Goal: Transaction & Acquisition: Purchase product/service

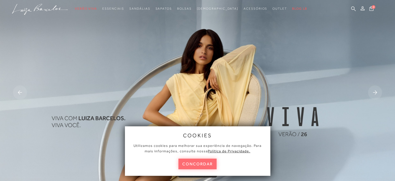
click at [188, 165] on button "concordar" at bounding box center [198, 163] width 38 height 11
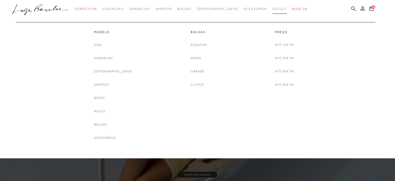
click at [273, 9] on span "Outlet" at bounding box center [280, 9] width 15 height 4
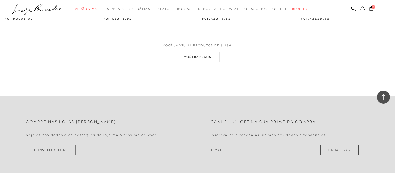
scroll to position [1143, 0]
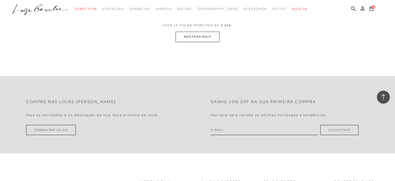
click at [192, 38] on button "MOSTRAR MAIS" at bounding box center [198, 37] width 44 height 10
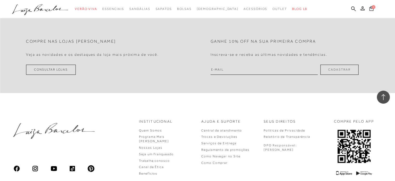
scroll to position [2216, 0]
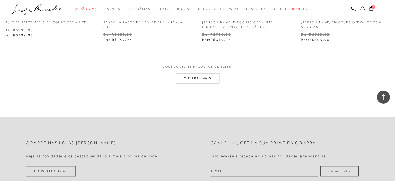
click at [197, 77] on button "MOSTRAR MAIS" at bounding box center [198, 78] width 44 height 10
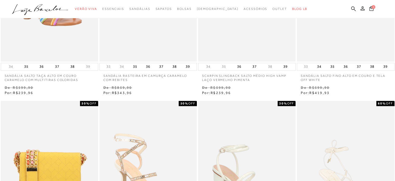
scroll to position [0, 0]
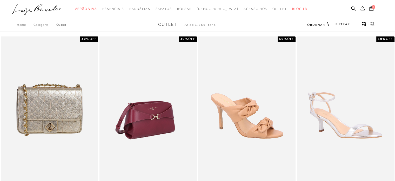
click at [166, 83] on img at bounding box center [148, 109] width 97 height 146
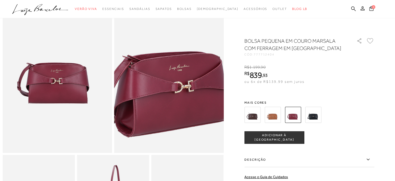
scroll to position [52, 0]
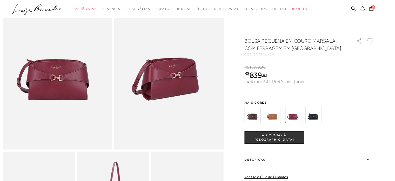
click at [271, 117] on img at bounding box center [273, 115] width 16 height 16
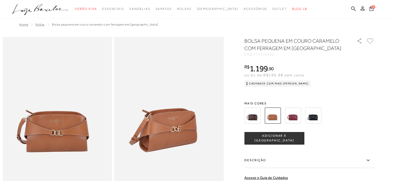
click at [256, 119] on img at bounding box center [253, 115] width 16 height 16
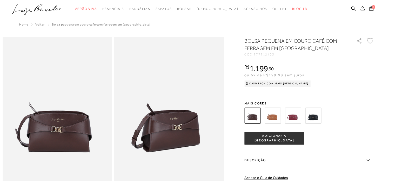
click at [293, 112] on img at bounding box center [293, 115] width 16 height 16
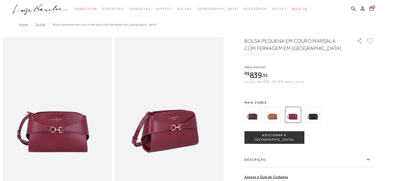
click at [252, 119] on img at bounding box center [253, 115] width 16 height 16
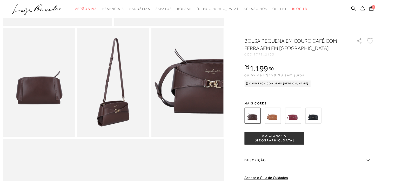
scroll to position [173, 0]
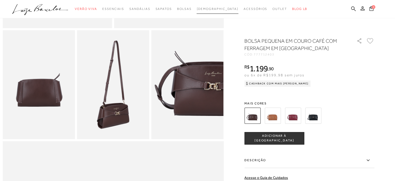
click at [212, 10] on span "[DEMOGRAPHIC_DATA]" at bounding box center [218, 9] width 42 height 4
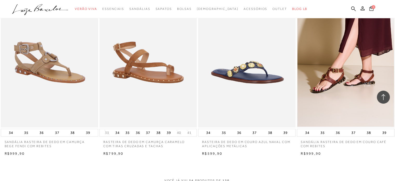
scroll to position [1013, 0]
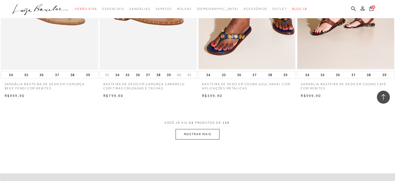
click at [194, 137] on button "MOSTRAR MAIS" at bounding box center [198, 134] width 44 height 10
